Goal: Check status: Check status

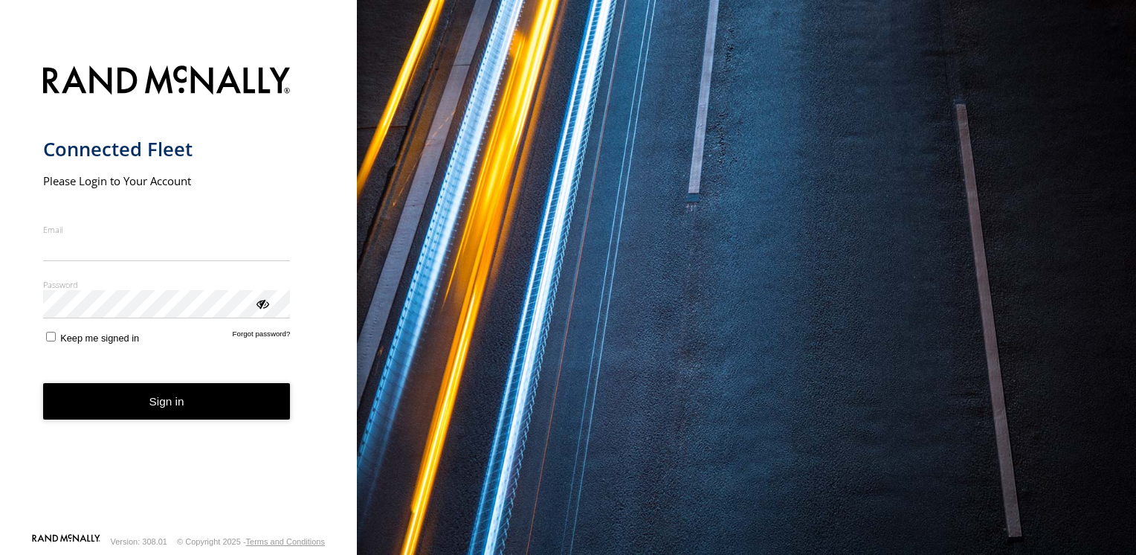
type input "**********"
click at [154, 417] on button "Sign in" at bounding box center [167, 401] width 248 height 36
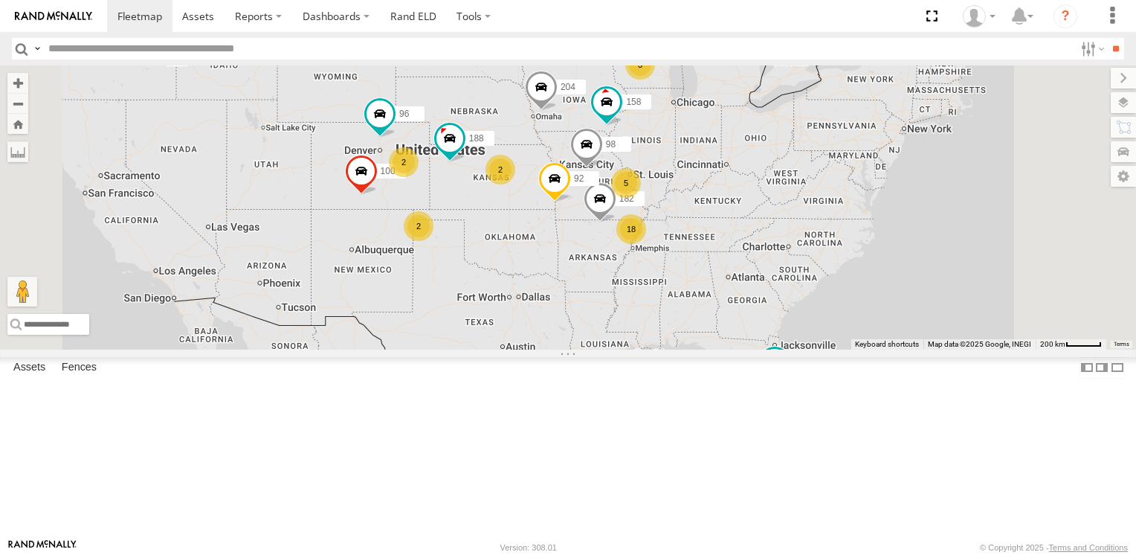
scroll to position [669, 0]
click at [0, 0] on div "All Assets" at bounding box center [0, 0] width 0 height 0
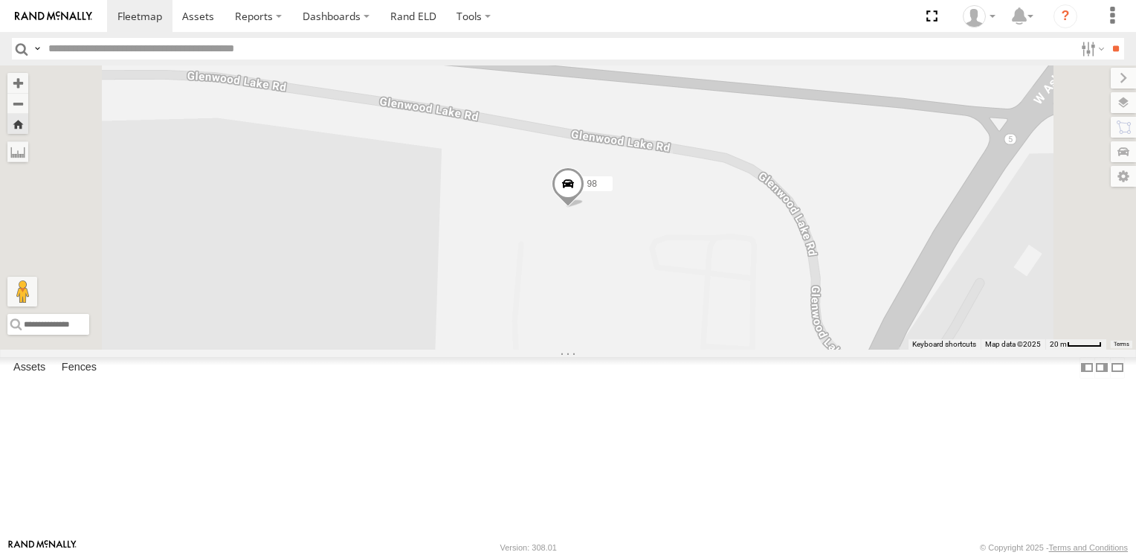
click at [585, 207] on span at bounding box center [568, 187] width 33 height 40
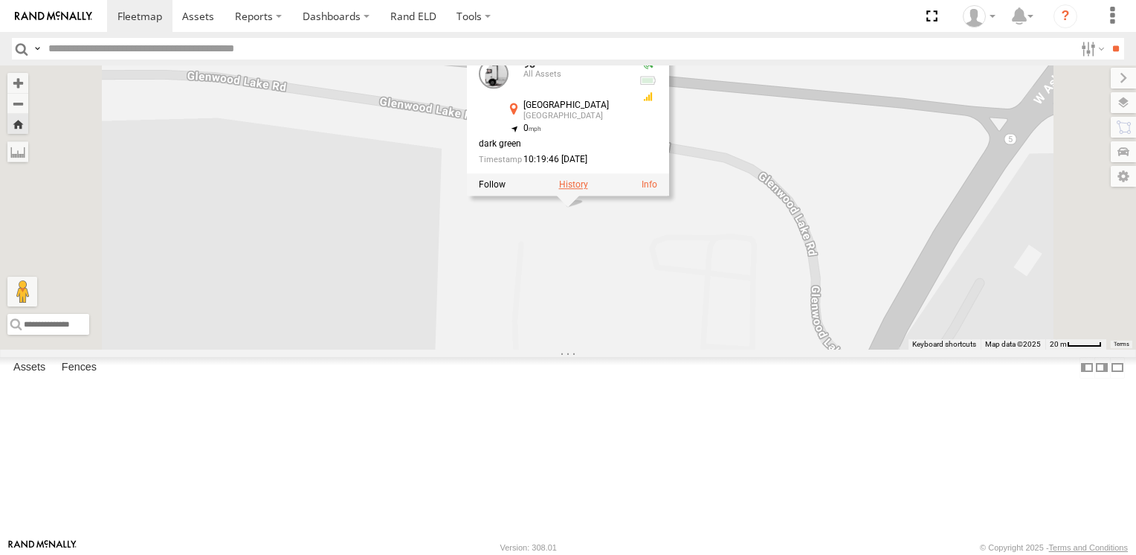
click at [588, 190] on label at bounding box center [573, 185] width 29 height 10
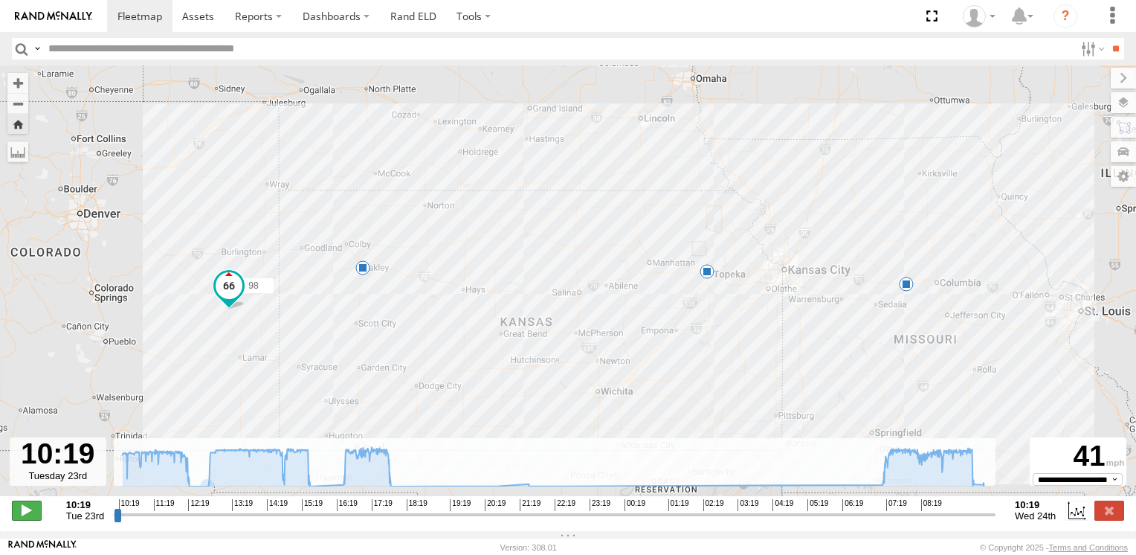
click at [33, 520] on span at bounding box center [27, 510] width 30 height 19
click at [237, 296] on span at bounding box center [229, 283] width 27 height 27
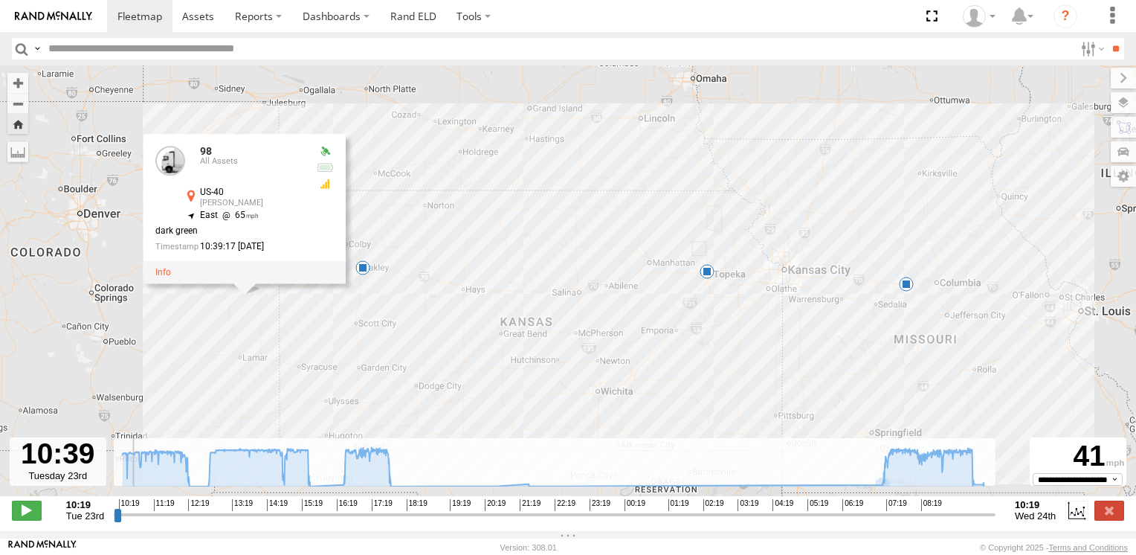
click at [71, 510] on strong "10:19" at bounding box center [85, 504] width 38 height 11
click at [146, 508] on div "10:19 11:19 12:19 13:19 14:19 15:19 16:19 17:19 18:19 19:19 20:19 21:19 22:19 2…" at bounding box center [555, 504] width 872 height 10
click at [142, 509] on div "10:19 11:19 12:19 13:19 14:19 15:19 16:19 17:19 18:19 19:19 20:19 21:19 22:19 2…" at bounding box center [555, 504] width 872 height 10
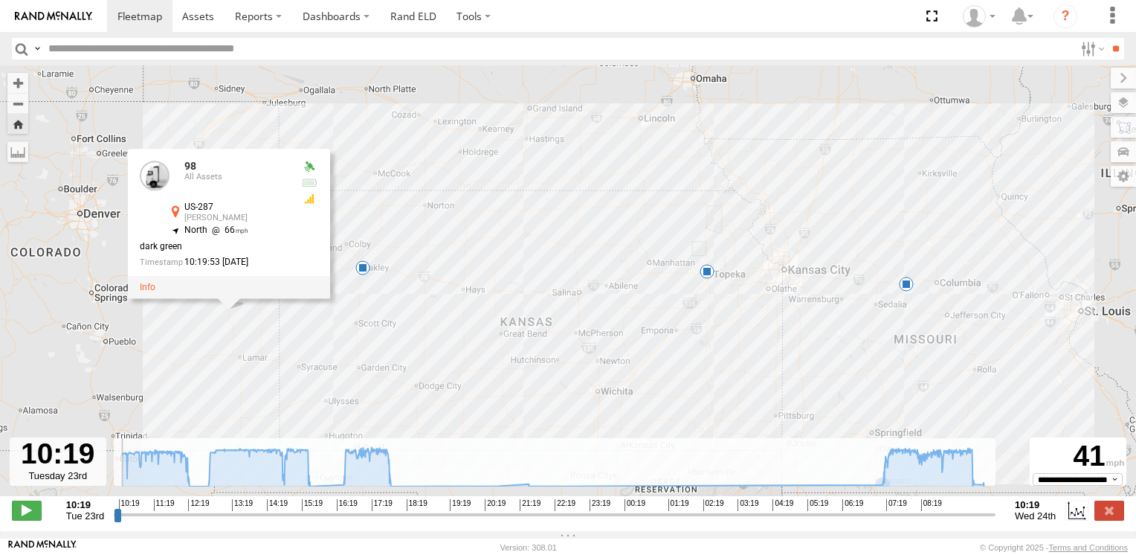
drag, startPoint x: 134, startPoint y: 516, endPoint x: 76, endPoint y: 516, distance: 58.0
click at [114, 516] on input "range" at bounding box center [555, 514] width 882 height 14
click at [396, 398] on div "98 12:13 Tue 19:45 Tue 10:14 Wed 98 All Assets US-287 Kit Carson 38.66828 , -10…" at bounding box center [568, 288] width 1136 height 446
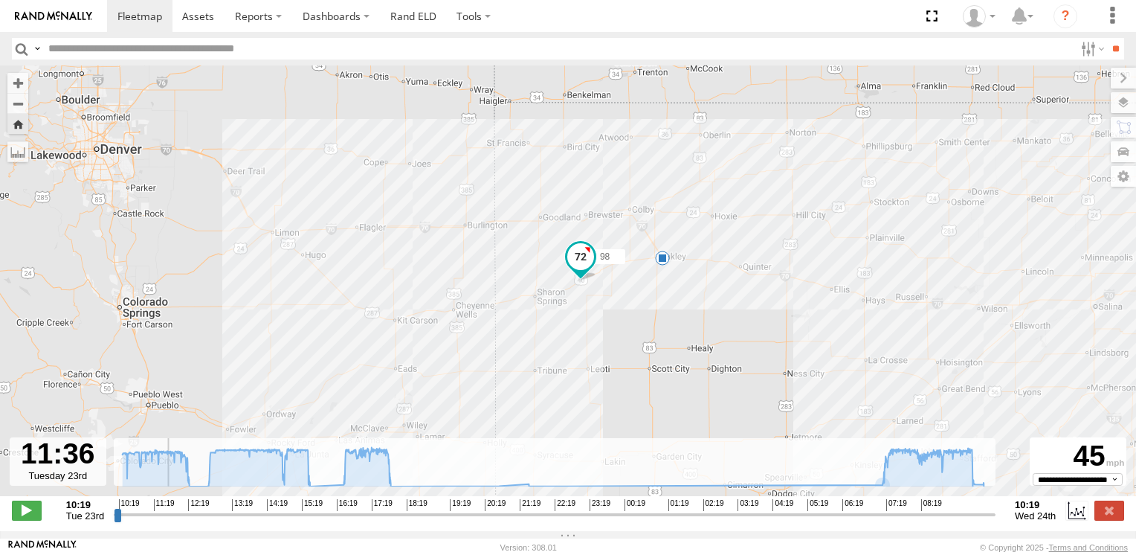
type input "**********"
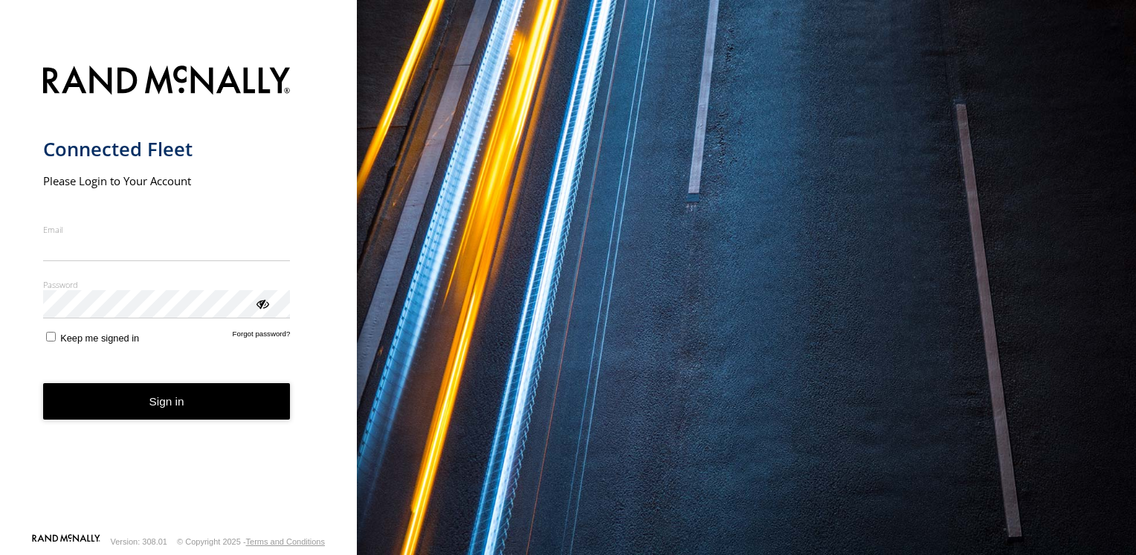
type input "**********"
click at [152, 414] on button "Sign in" at bounding box center [167, 401] width 248 height 36
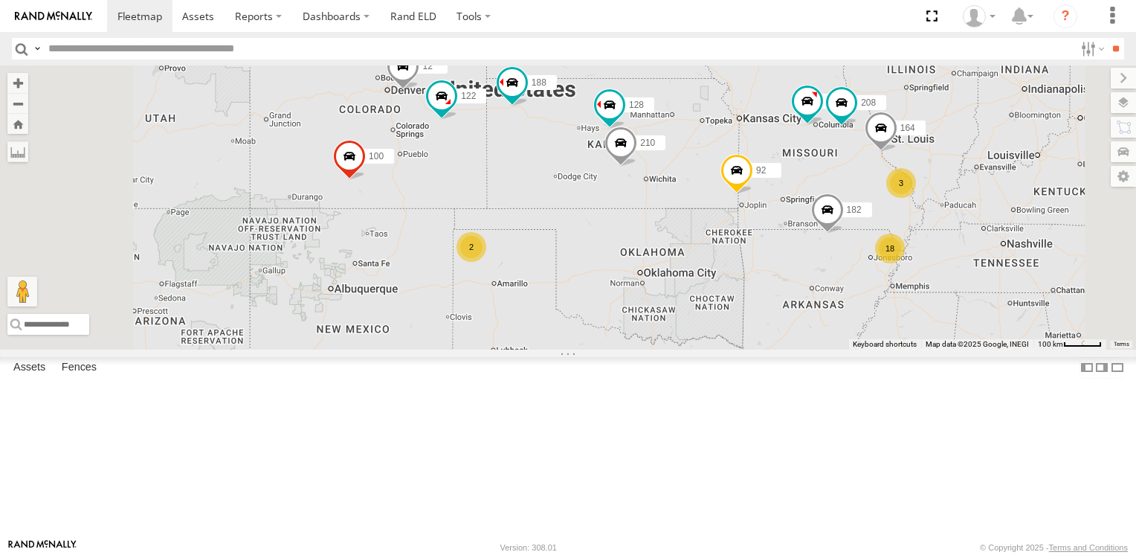
scroll to position [149, 0]
click at [0, 0] on span at bounding box center [0, 0] width 0 height 0
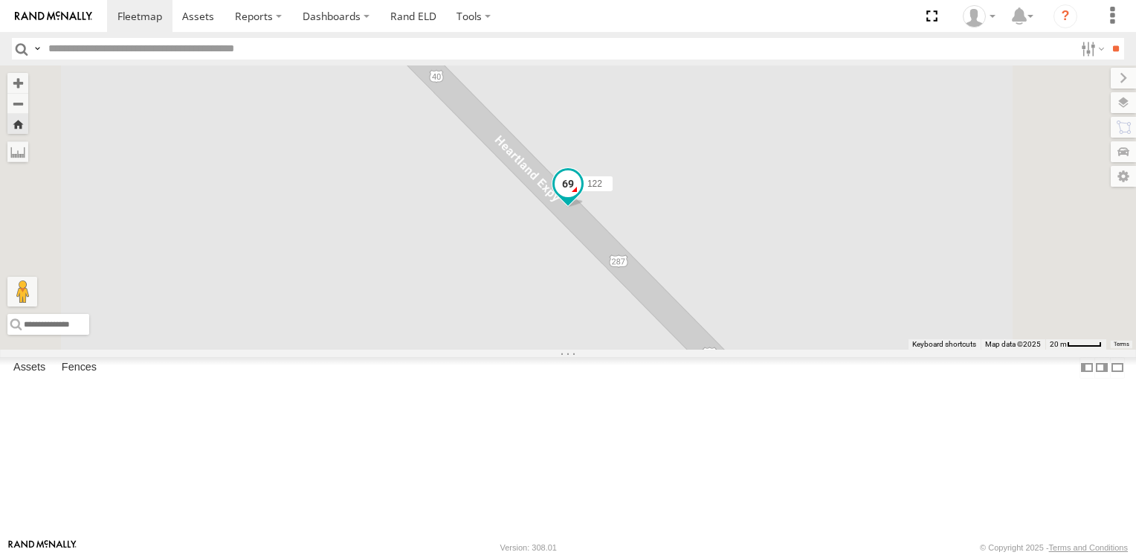
click at [582, 197] on span at bounding box center [568, 183] width 27 height 27
